Goal: Navigation & Orientation: Understand site structure

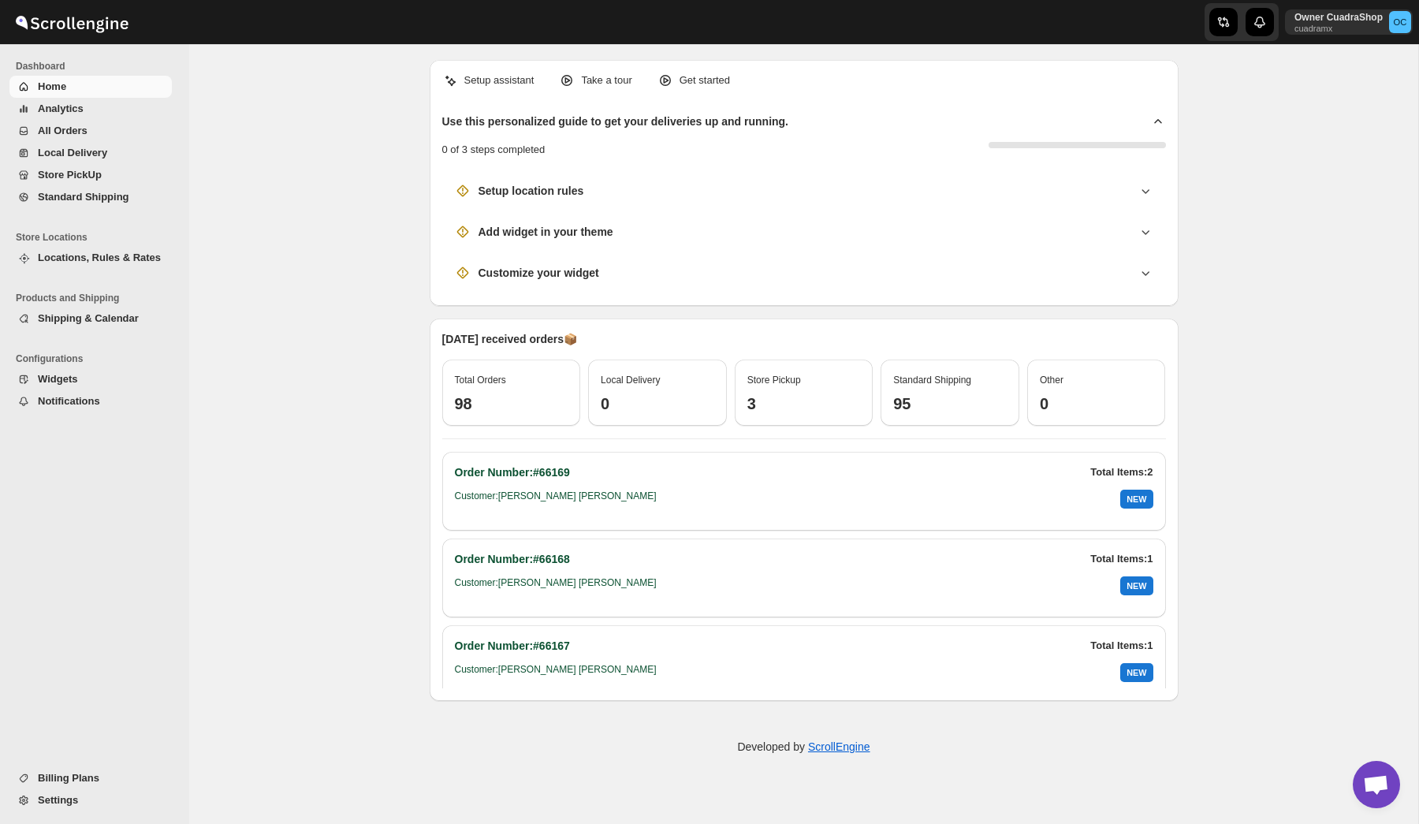
click at [71, 129] on span "All Orders" at bounding box center [63, 131] width 50 height 12
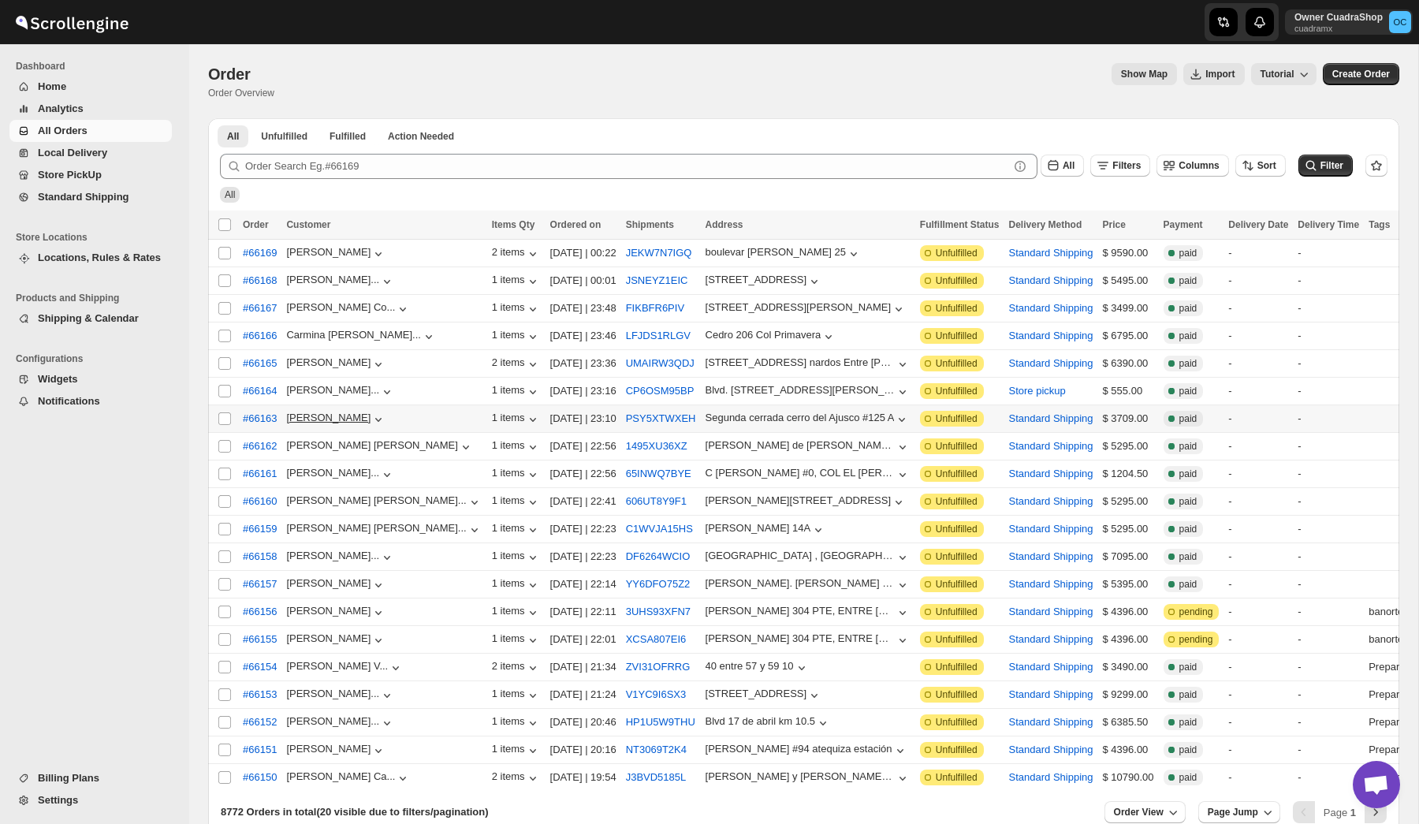
scroll to position [105, 0]
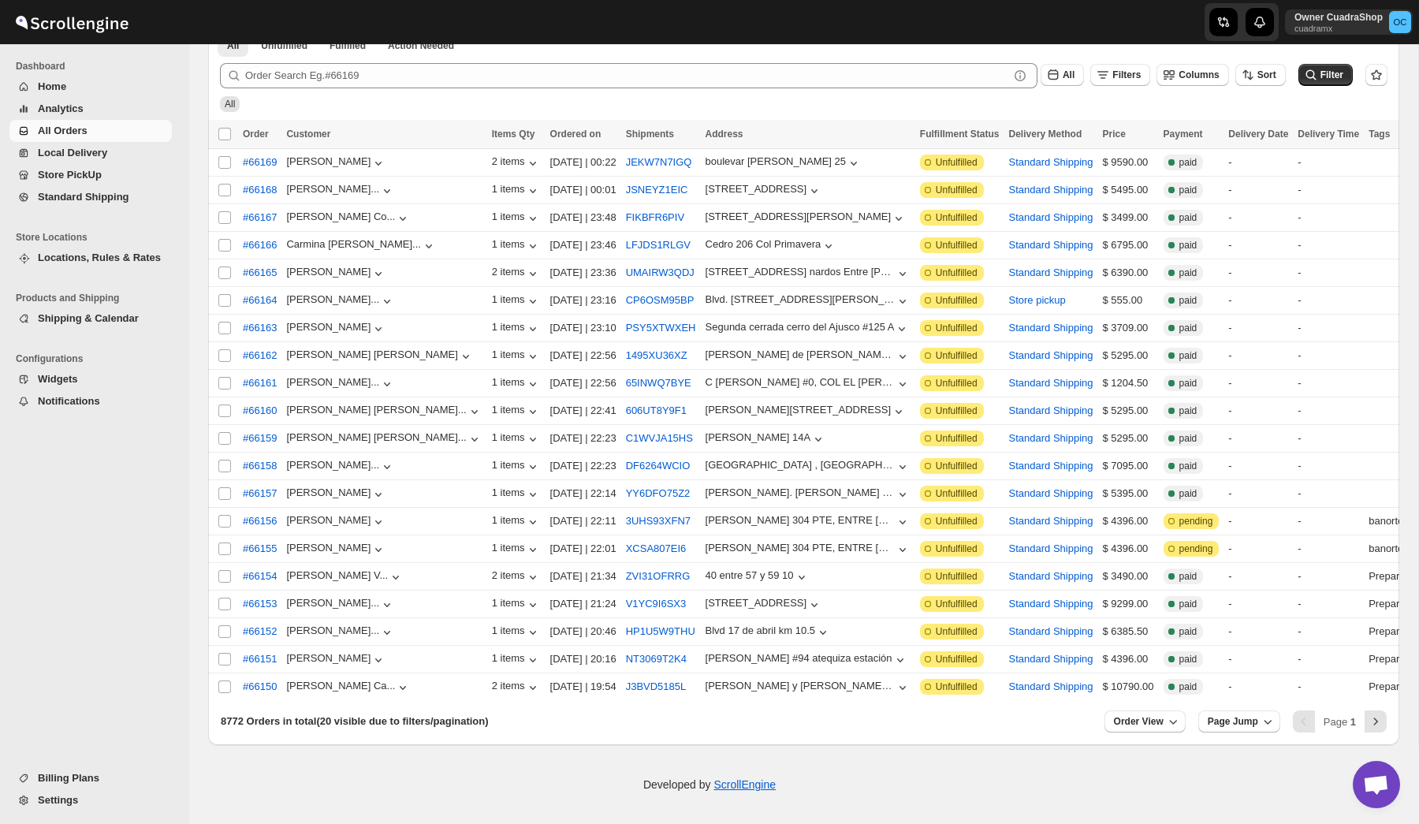
click at [76, 155] on span "Local Delivery" at bounding box center [72, 153] width 69 height 12
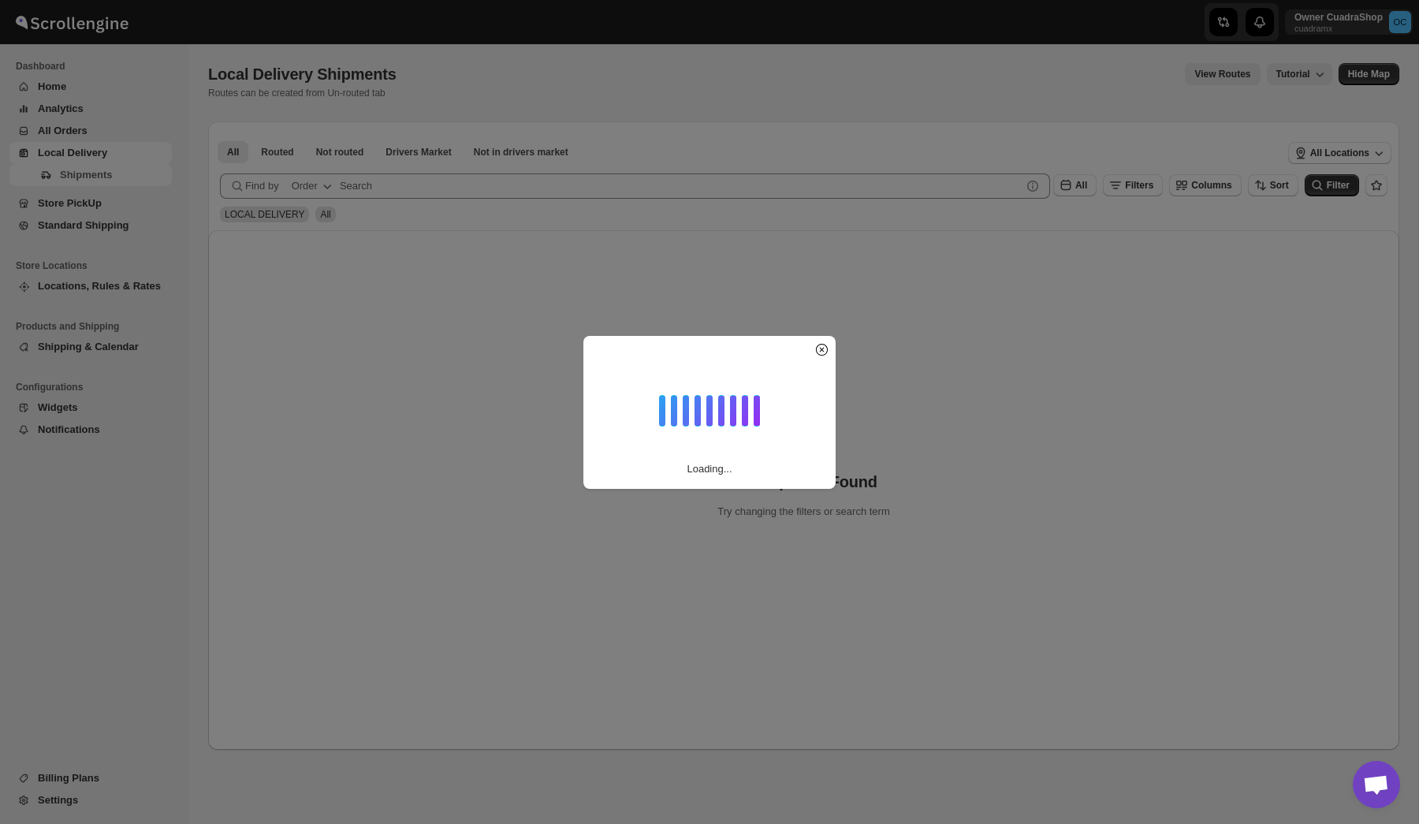
click at [430, 365] on div "Loading..." at bounding box center [709, 412] width 1419 height 824
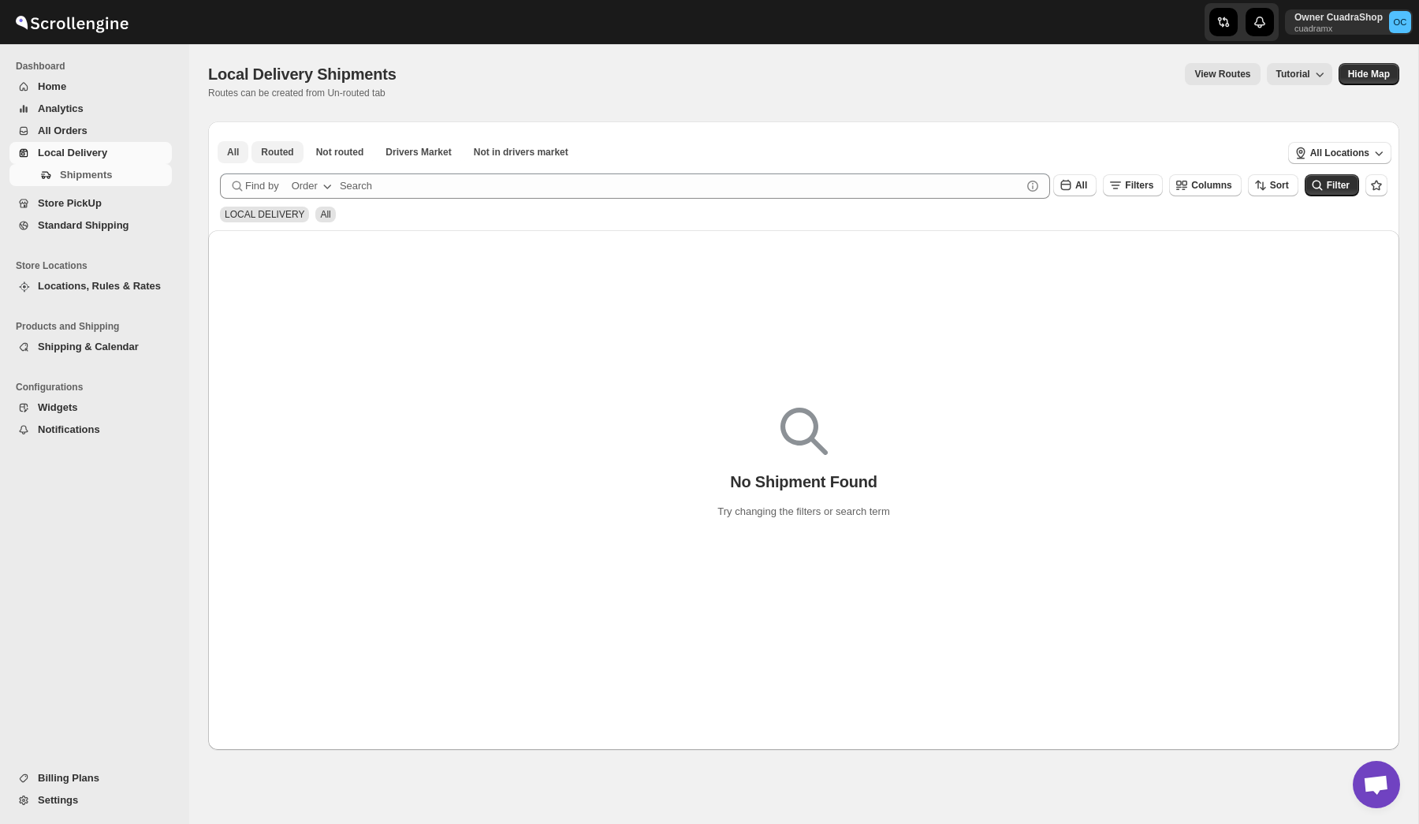
click at [270, 147] on span "Routed" at bounding box center [277, 152] width 32 height 13
click at [80, 227] on span "Standard Shipping" at bounding box center [83, 225] width 91 height 12
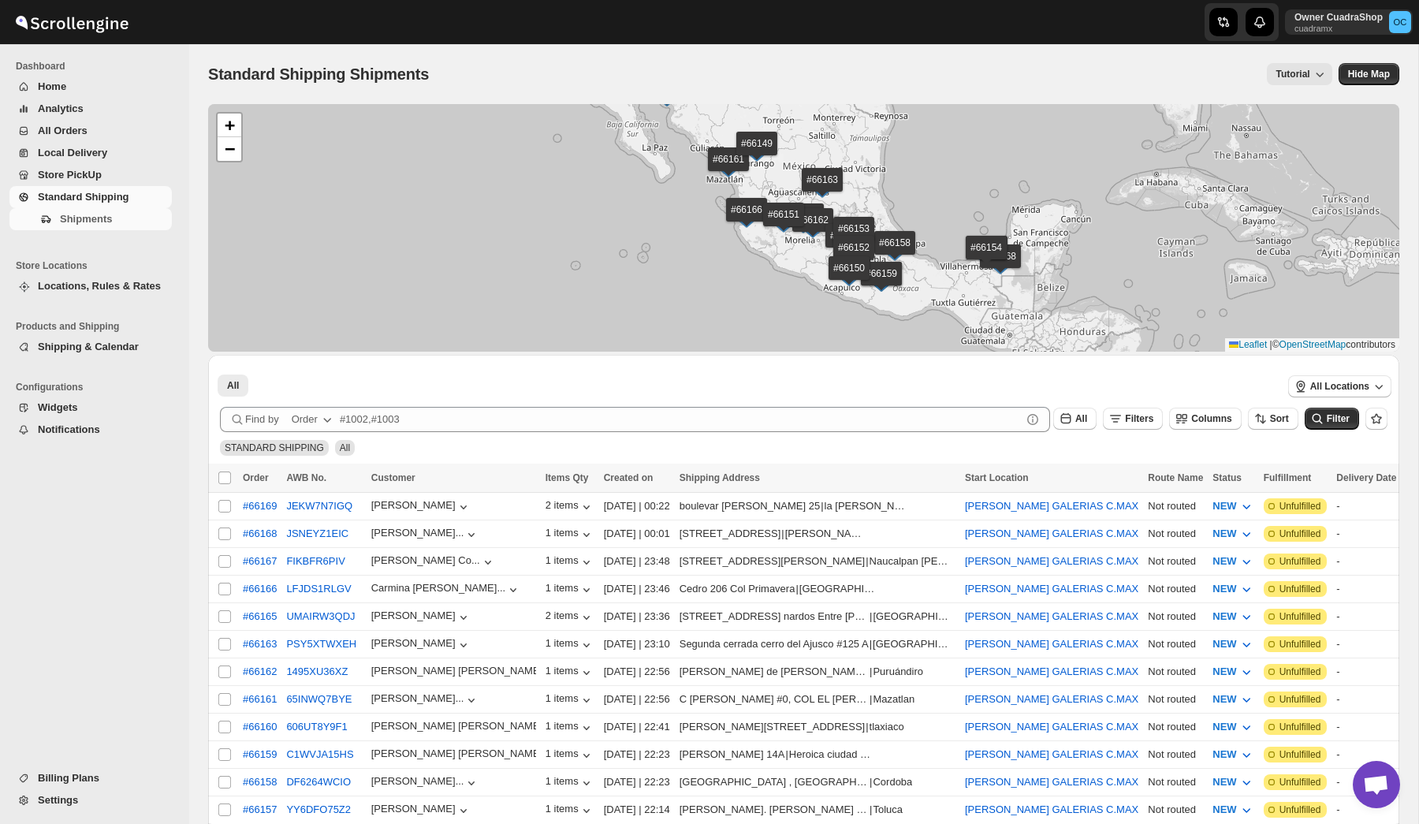
click at [76, 178] on span "Store PickUp" at bounding box center [70, 175] width 64 height 12
click at [81, 293] on span "Locations, Rules & Rates" at bounding box center [103, 286] width 131 height 16
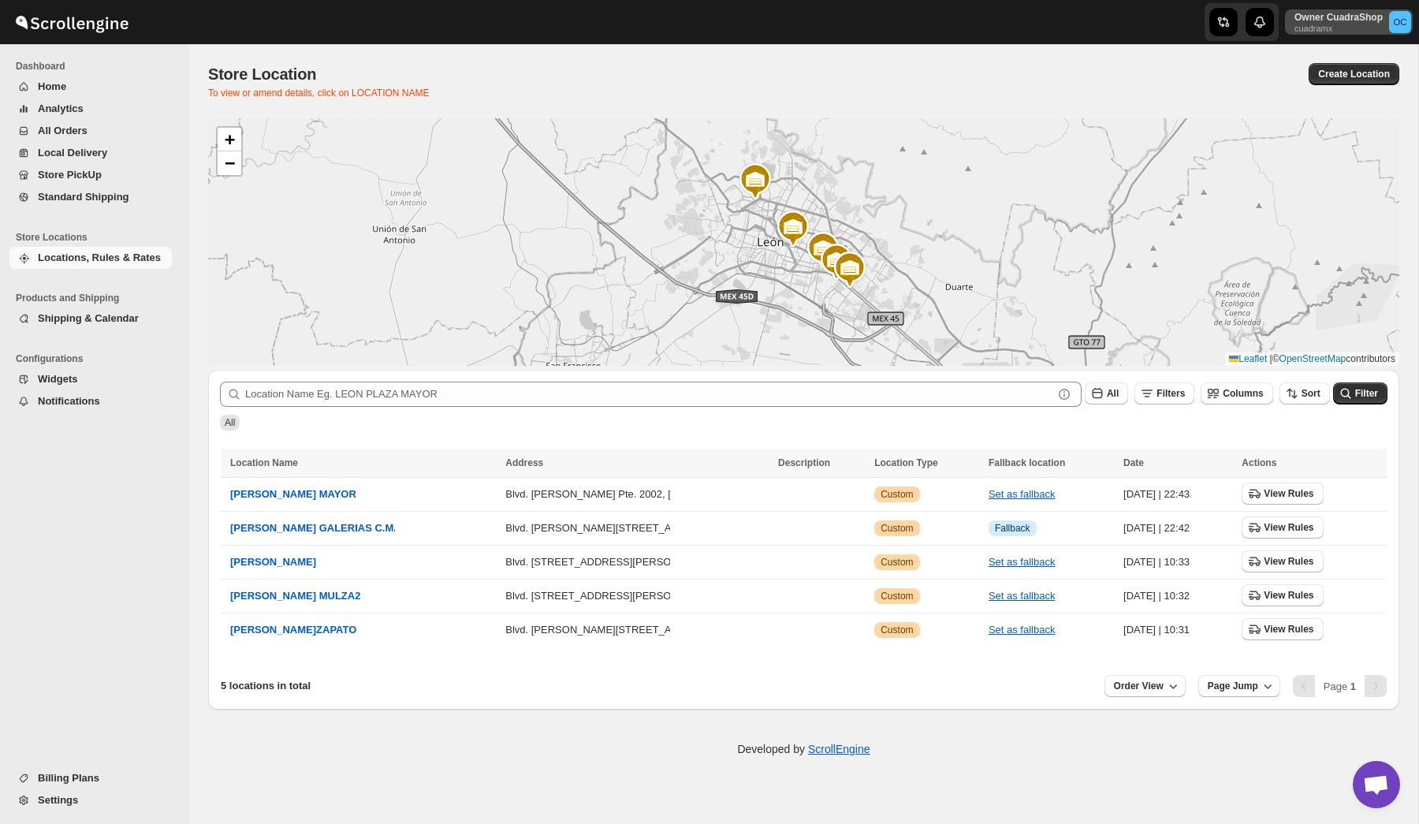
click at [1323, 22] on p "Owner CuadraShop" at bounding box center [1339, 17] width 88 height 13
click at [1079, 38] on div "Owner CuadraShop cuadramx OC" at bounding box center [1159, 22] width 520 height 44
